Goal: Feedback & Contribution: Leave review/rating

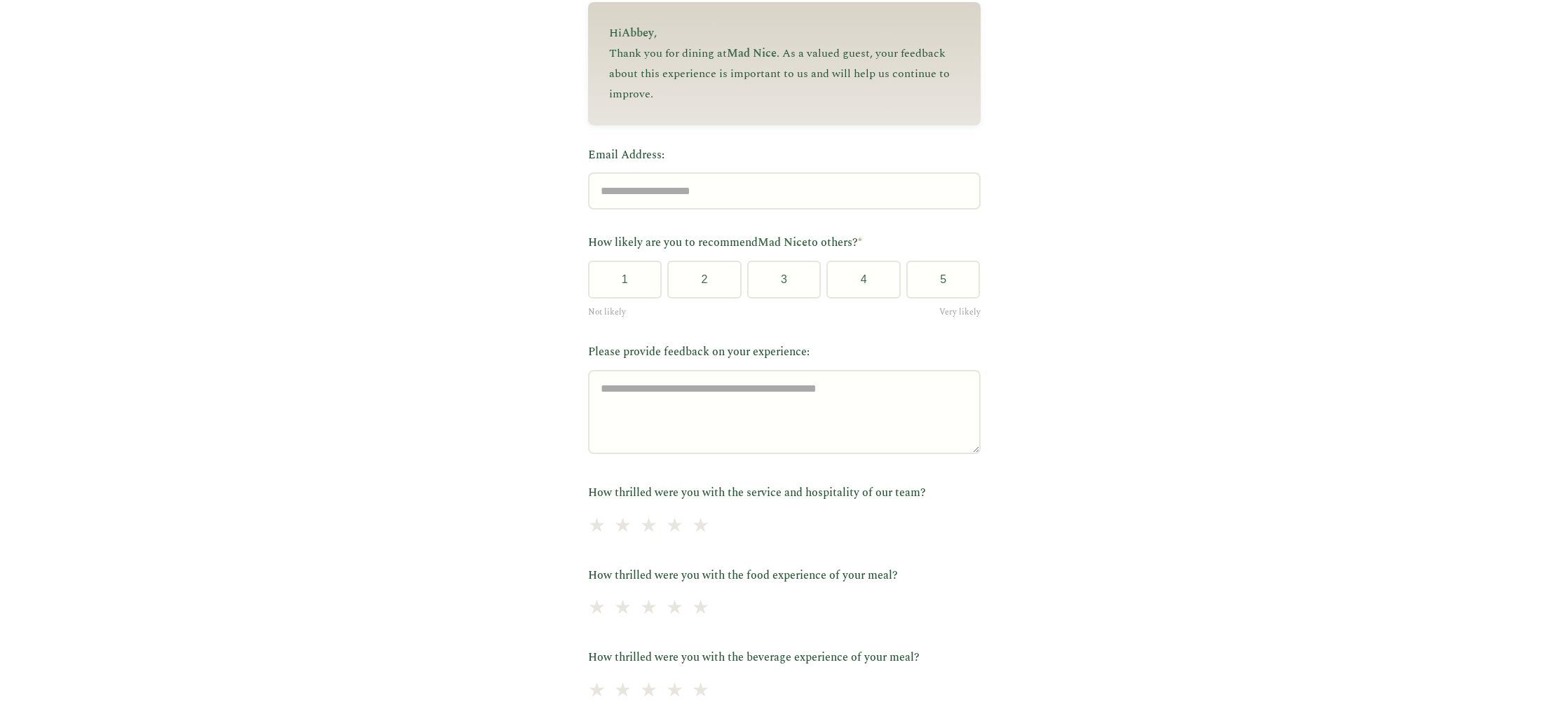
scroll to position [175, 0]
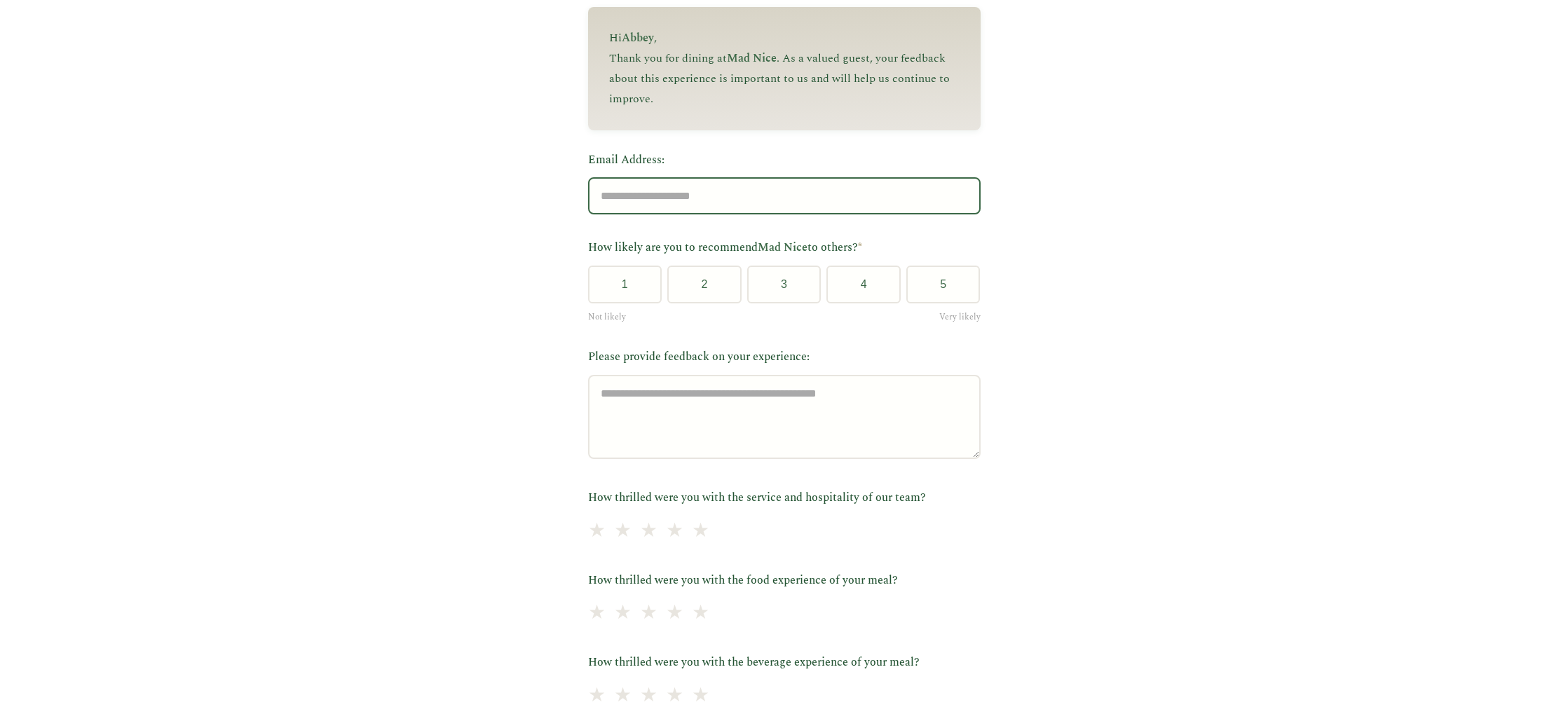
click at [885, 198] on input "Email Address:" at bounding box center [784, 196] width 392 height 37
type input "*"
click at [843, 288] on button "4" at bounding box center [864, 285] width 75 height 38
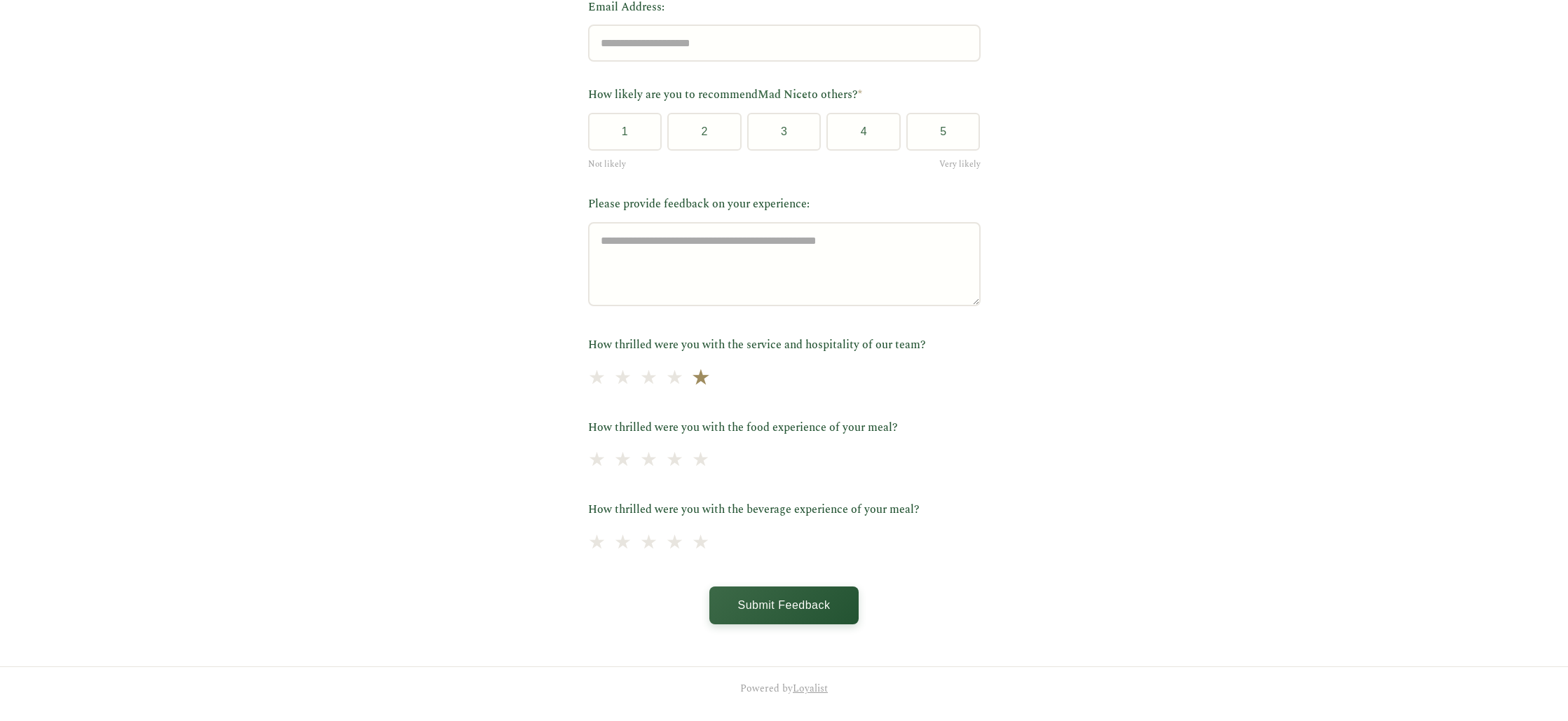
click at [709, 376] on span "★" at bounding box center [700, 379] width 20 height 35
click at [709, 380] on span "★" at bounding box center [700, 379] width 20 height 35
click at [684, 379] on span "★" at bounding box center [674, 379] width 20 height 35
click at [709, 386] on span "★" at bounding box center [700, 379] width 20 height 35
click at [658, 462] on span "★" at bounding box center [648, 461] width 20 height 35
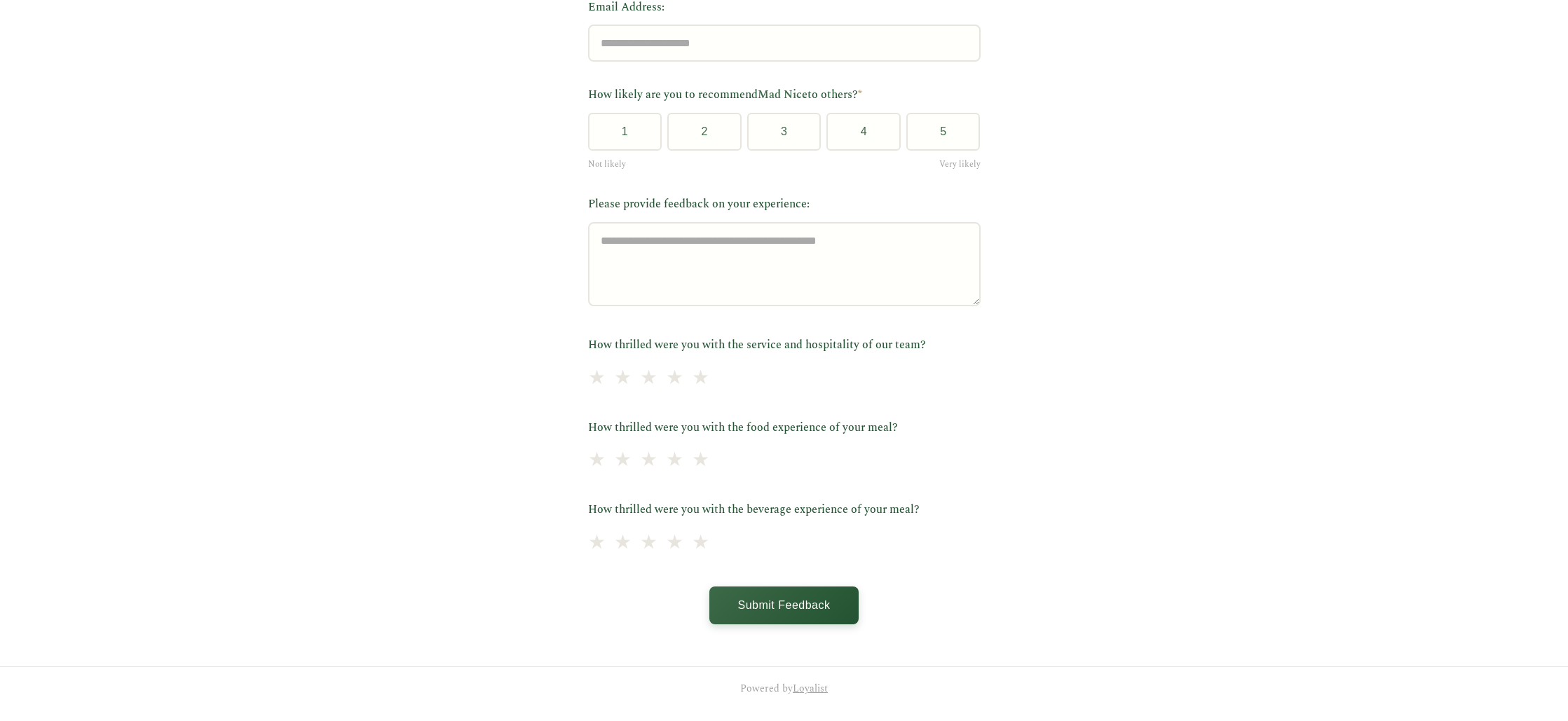
scroll to position [236, 0]
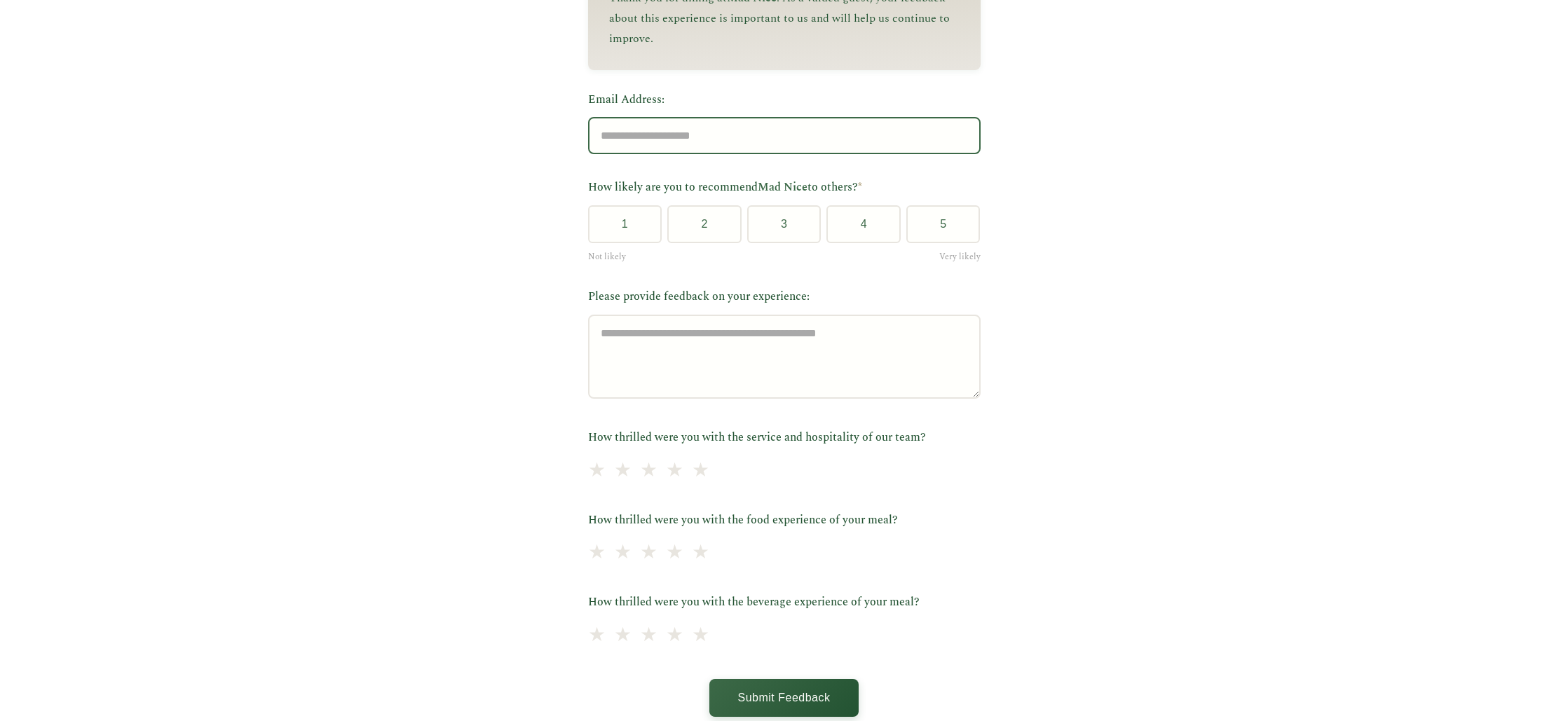
click at [798, 138] on input "Email Address:" at bounding box center [784, 135] width 392 height 37
type input "**********"
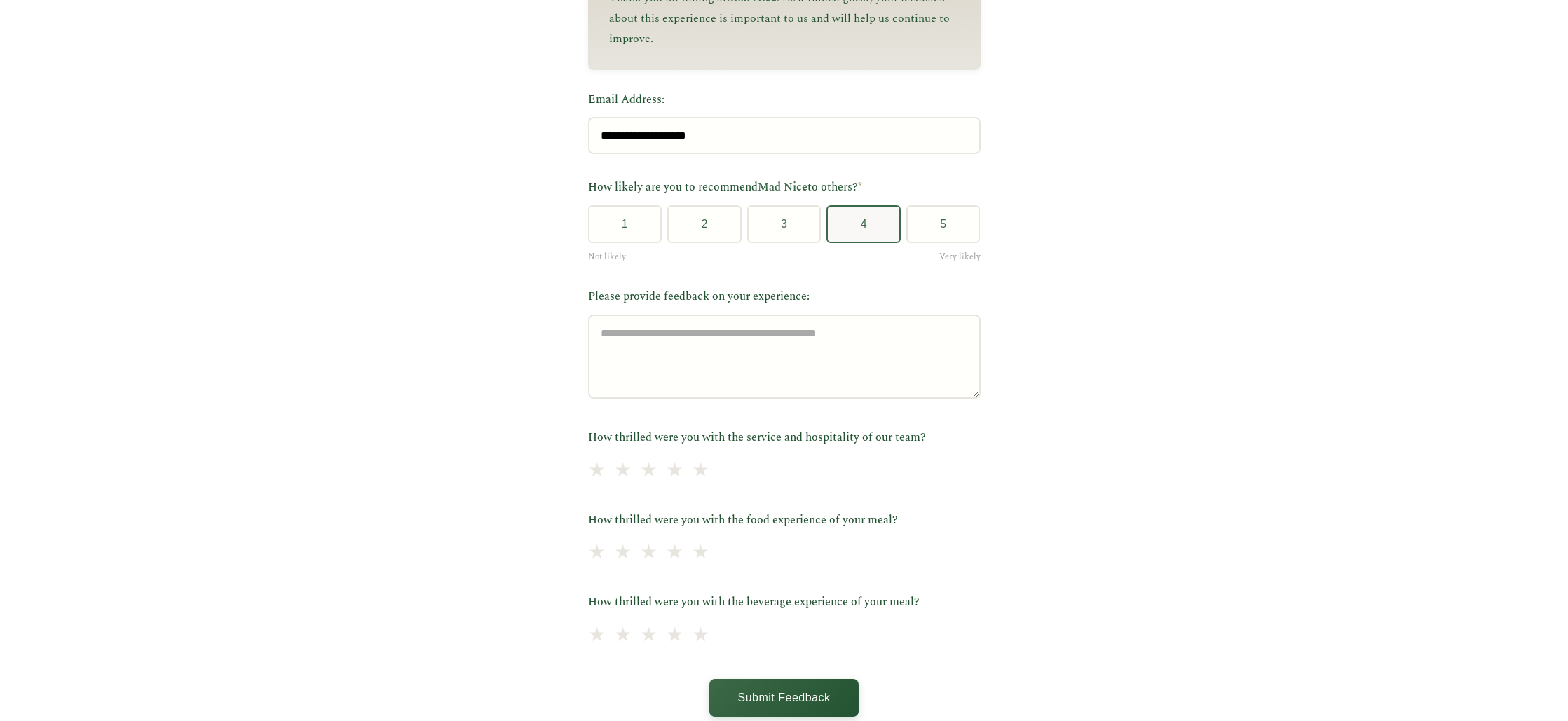
click at [864, 222] on button "4" at bounding box center [864, 224] width 75 height 38
click at [1021, 307] on div "**********" at bounding box center [784, 284] width 1568 height 1040
click at [893, 244] on button "4" at bounding box center [864, 224] width 75 height 38
click at [864, 221] on button "4" at bounding box center [864, 224] width 75 height 38
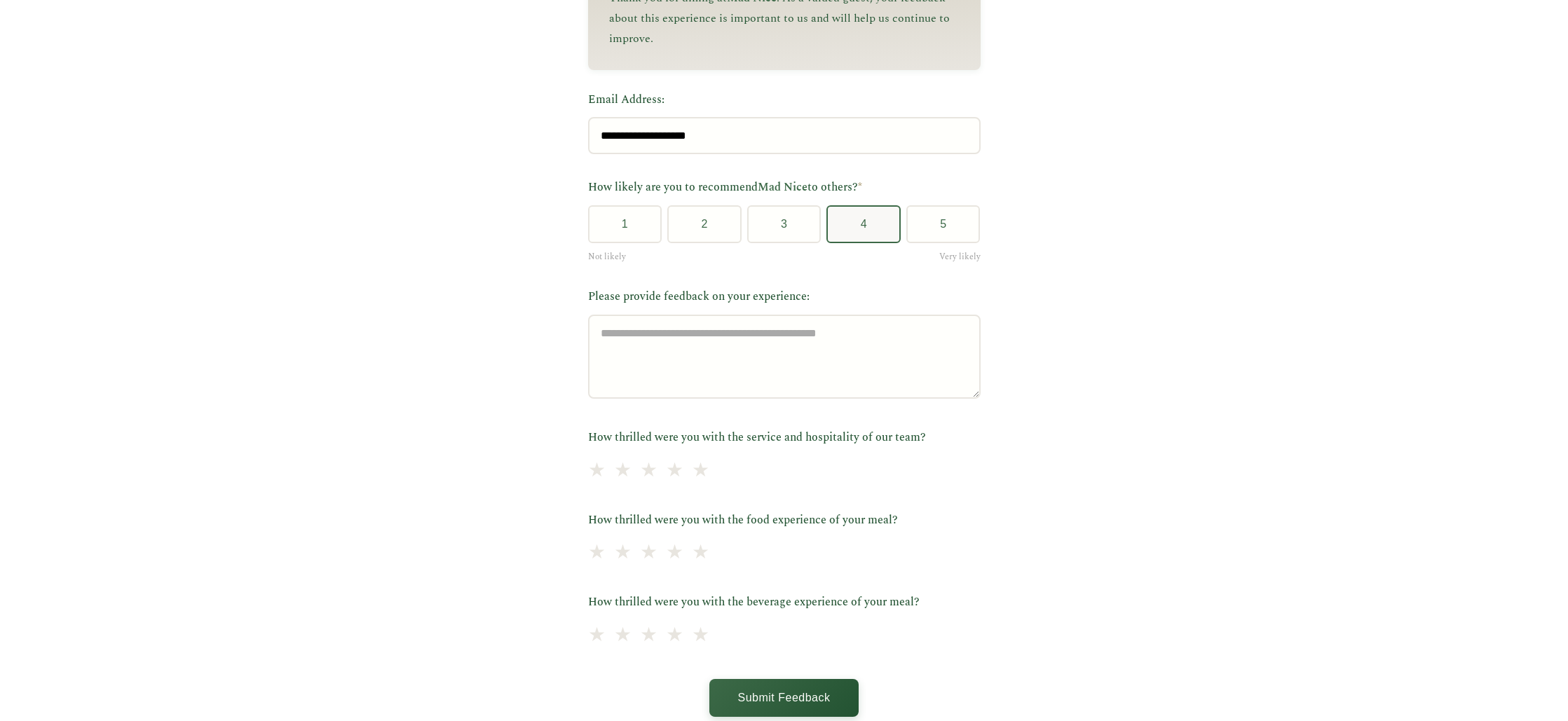
click at [864, 221] on button "4" at bounding box center [864, 224] width 75 height 38
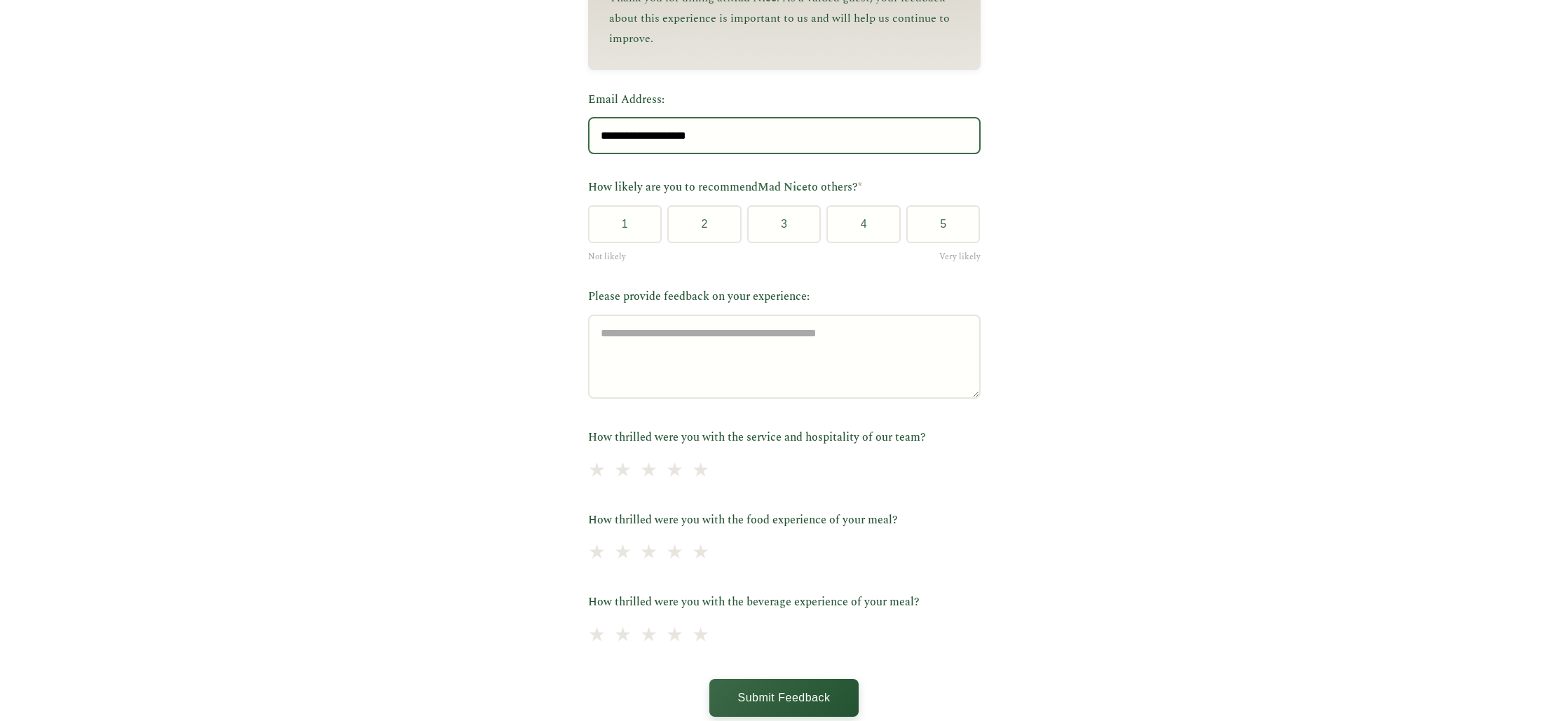
drag, startPoint x: 746, startPoint y: 137, endPoint x: 531, endPoint y: 124, distance: 215.4
click at [531, 124] on div "**********" at bounding box center [784, 284] width 1568 height 1040
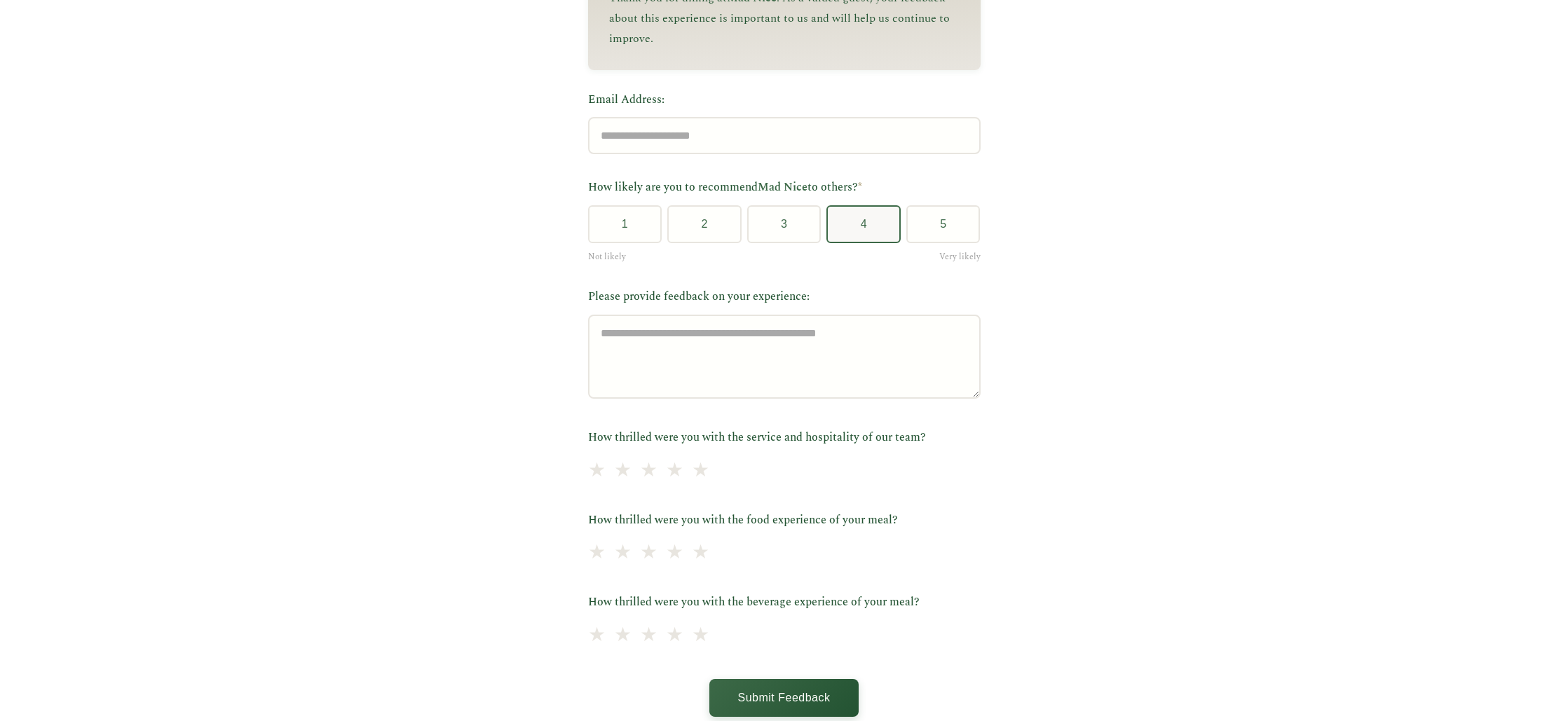
click at [875, 228] on button "4" at bounding box center [864, 224] width 75 height 38
click at [751, 306] on label "Please provide feedback on your experience:" at bounding box center [784, 296] width 392 height 18
click at [751, 315] on textarea "Please provide feedback on your experience:" at bounding box center [784, 356] width 392 height 84
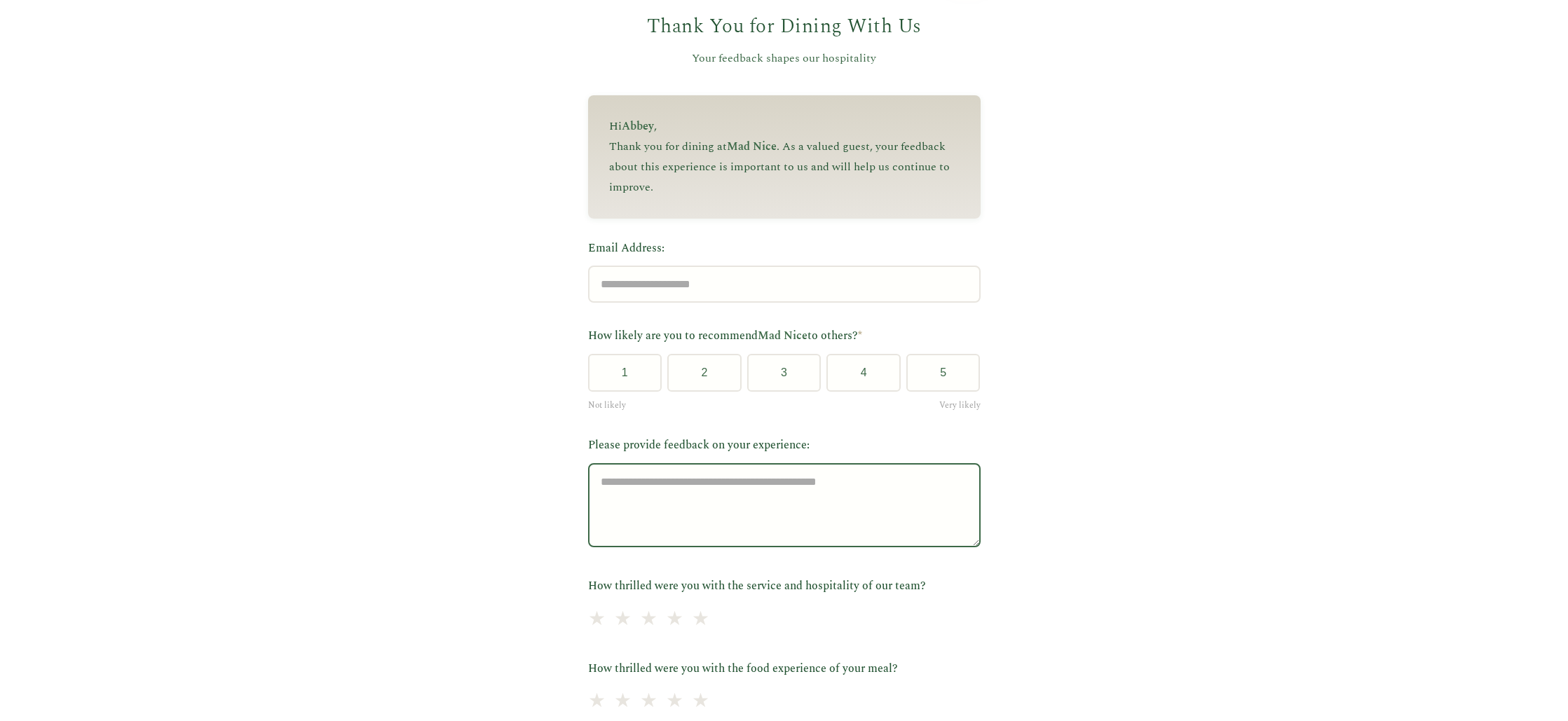
scroll to position [0, 0]
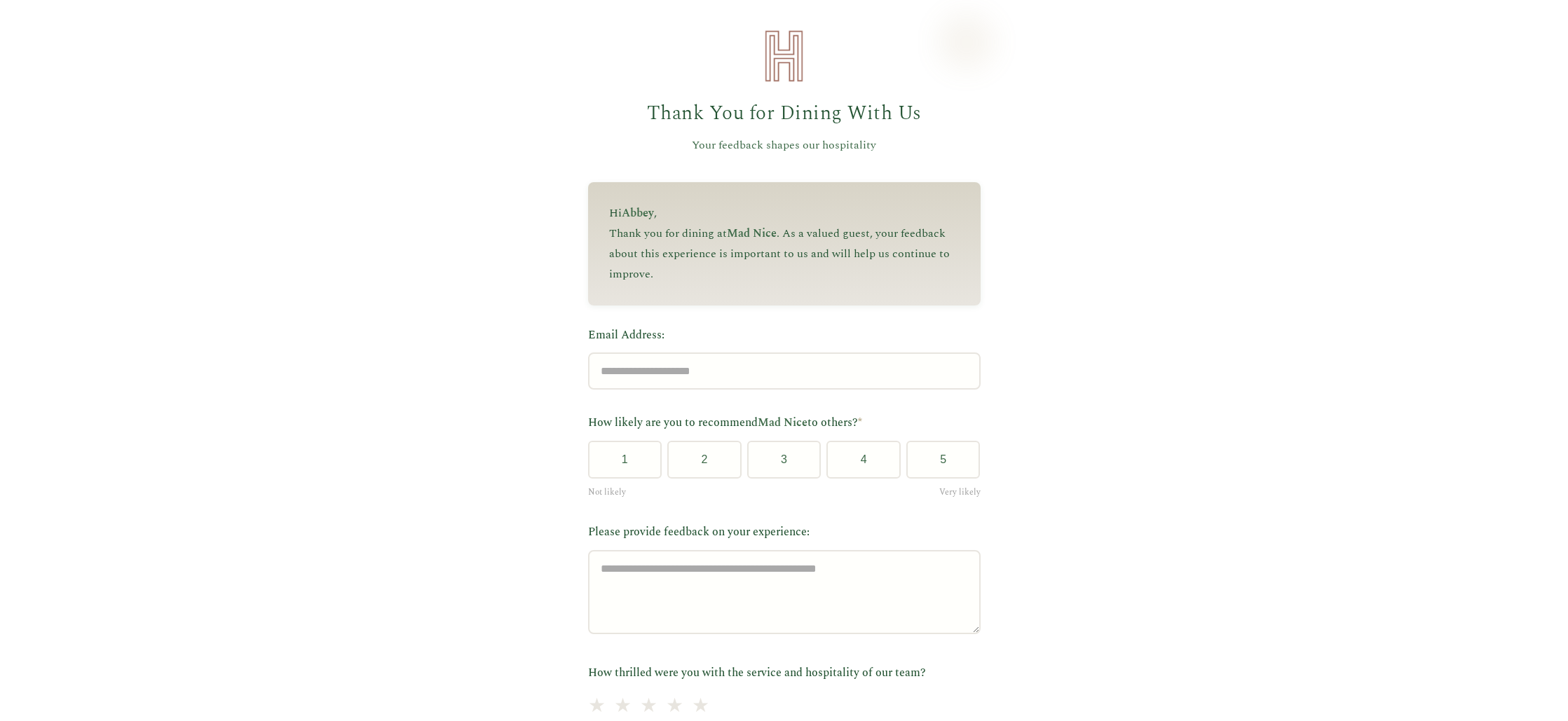
click at [697, 248] on p "Thank you for dining at [GEOGRAPHIC_DATA] . As a valued guest, your feedback ab…" at bounding box center [784, 254] width 350 height 61
click at [629, 448] on button "1" at bounding box center [625, 460] width 75 height 38
click at [721, 462] on button "2" at bounding box center [704, 460] width 75 height 38
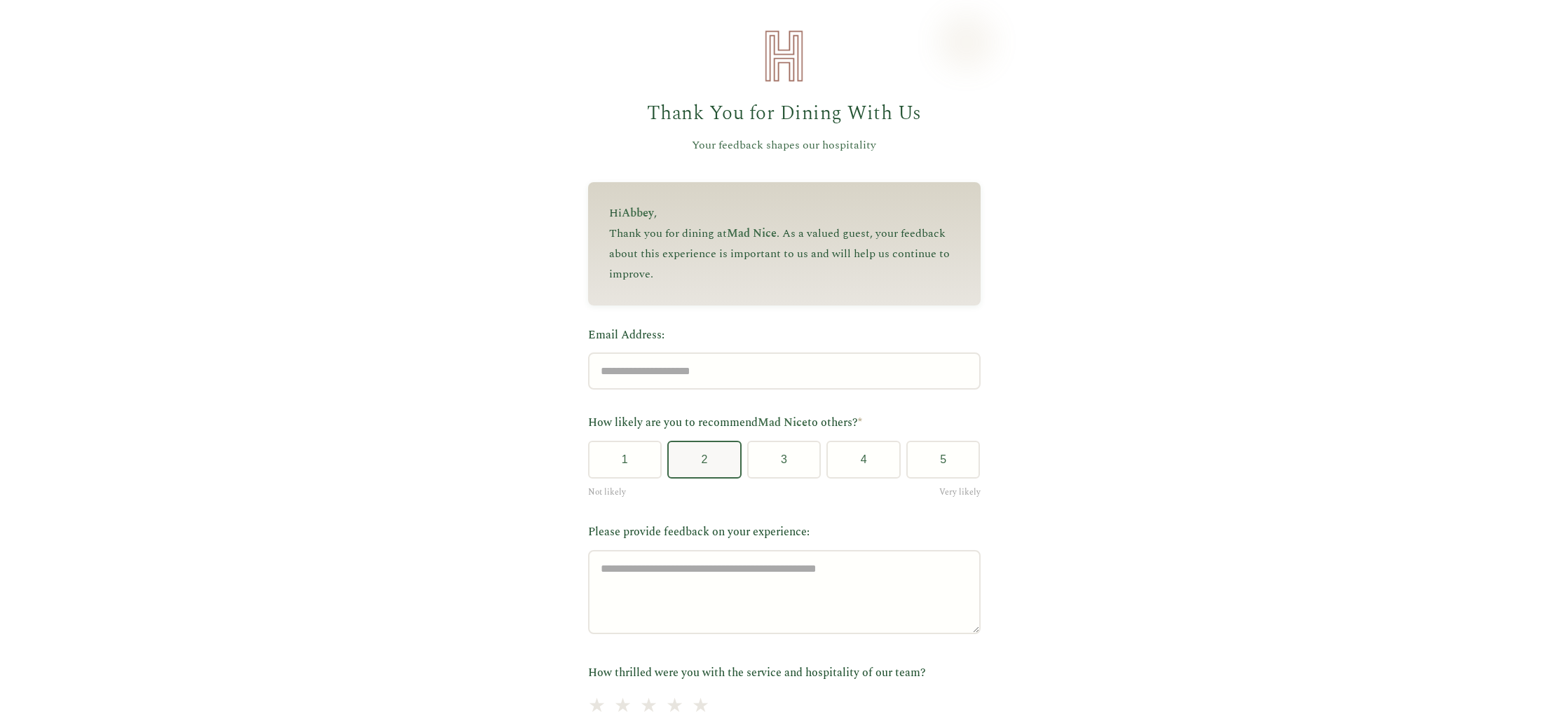
click at [717, 478] on button "2" at bounding box center [704, 460] width 75 height 38
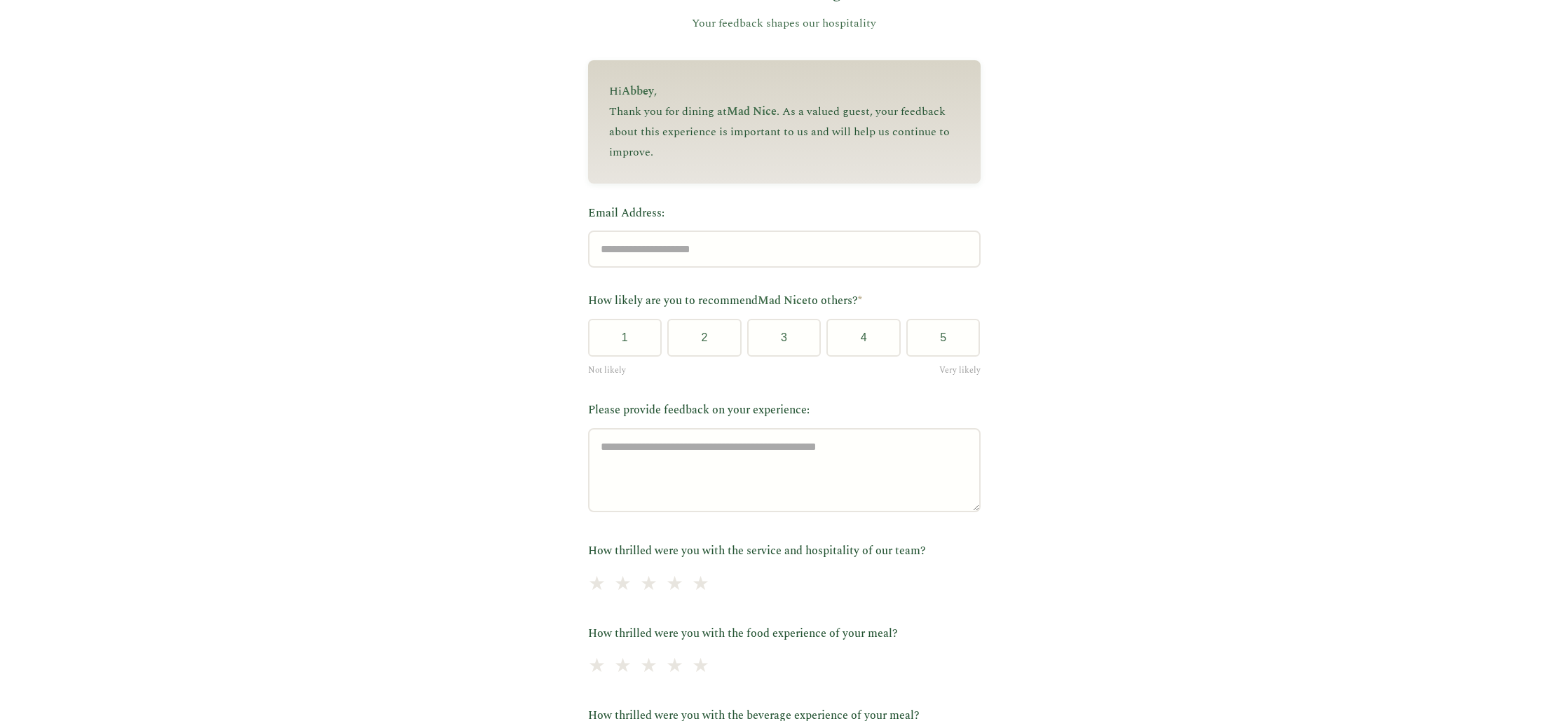
scroll to position [145, 0]
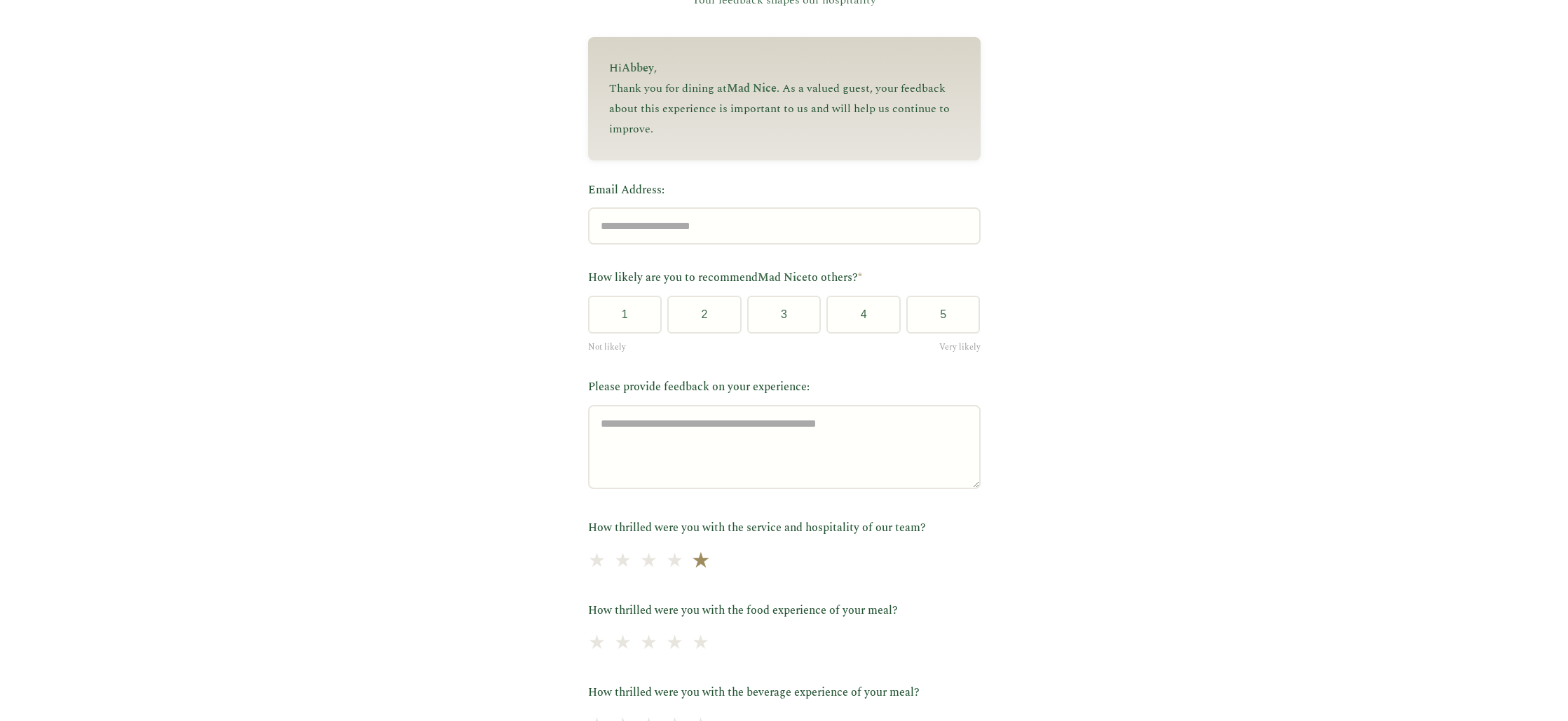
click at [708, 570] on span "★" at bounding box center [700, 562] width 20 height 35
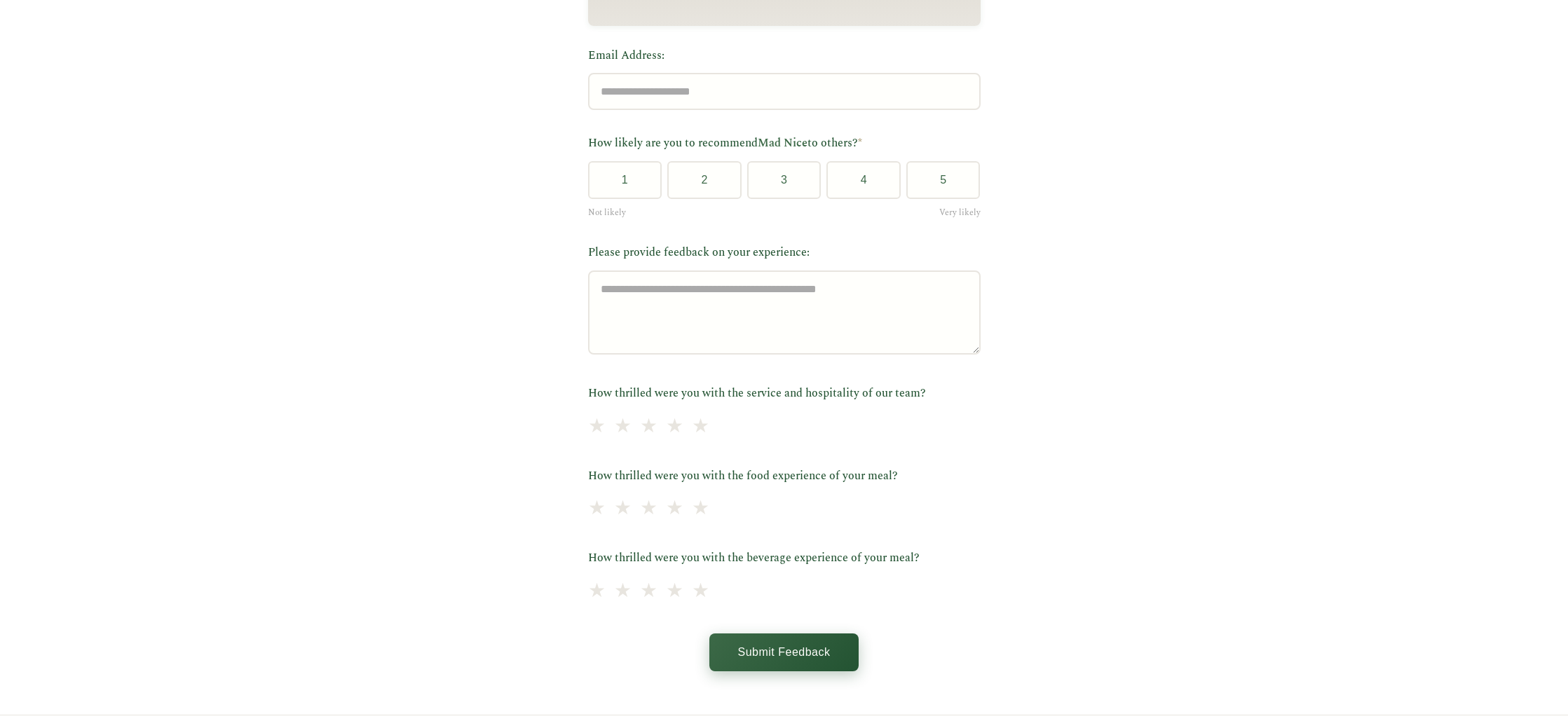
scroll to position [322, 0]
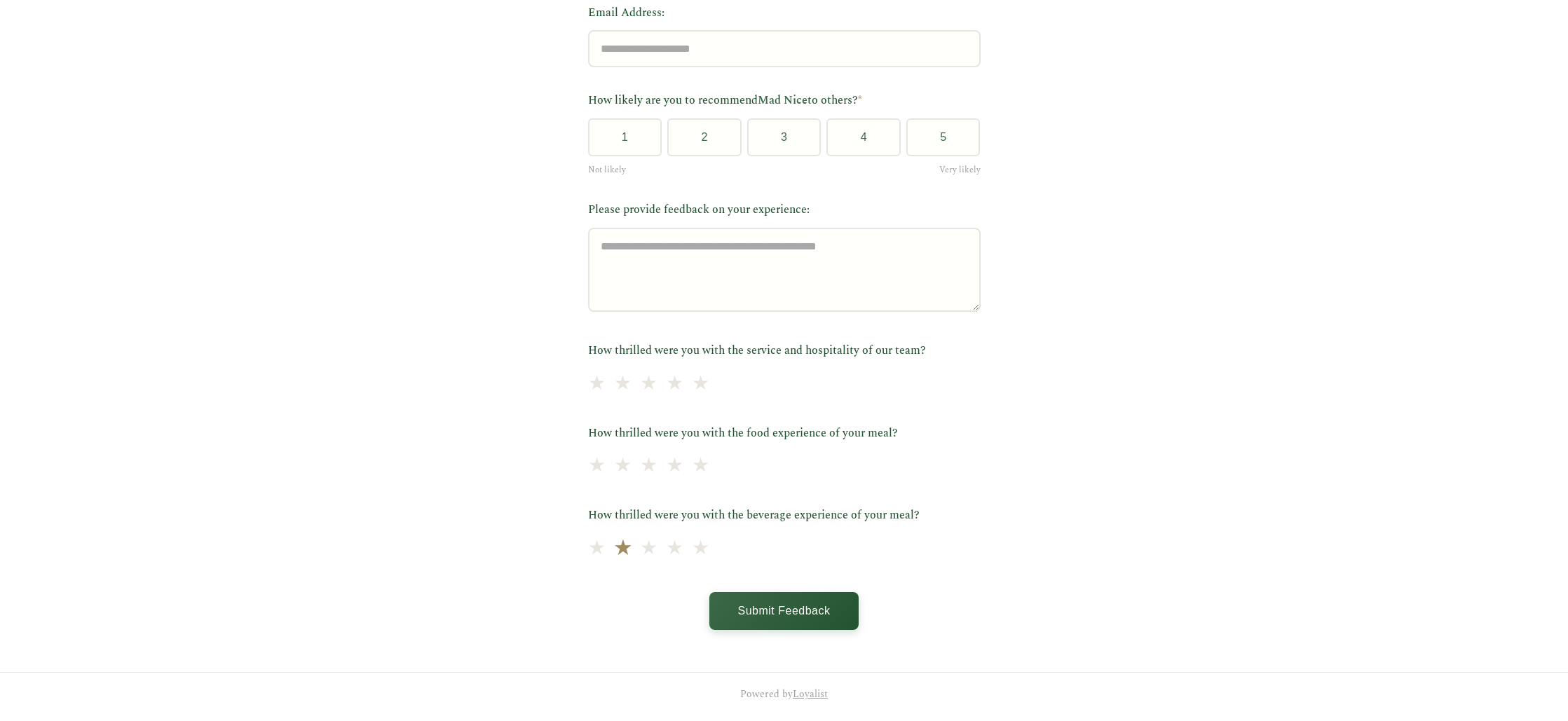
click at [625, 557] on span "★" at bounding box center [622, 549] width 20 height 35
